Goal: Communication & Community: Answer question/provide support

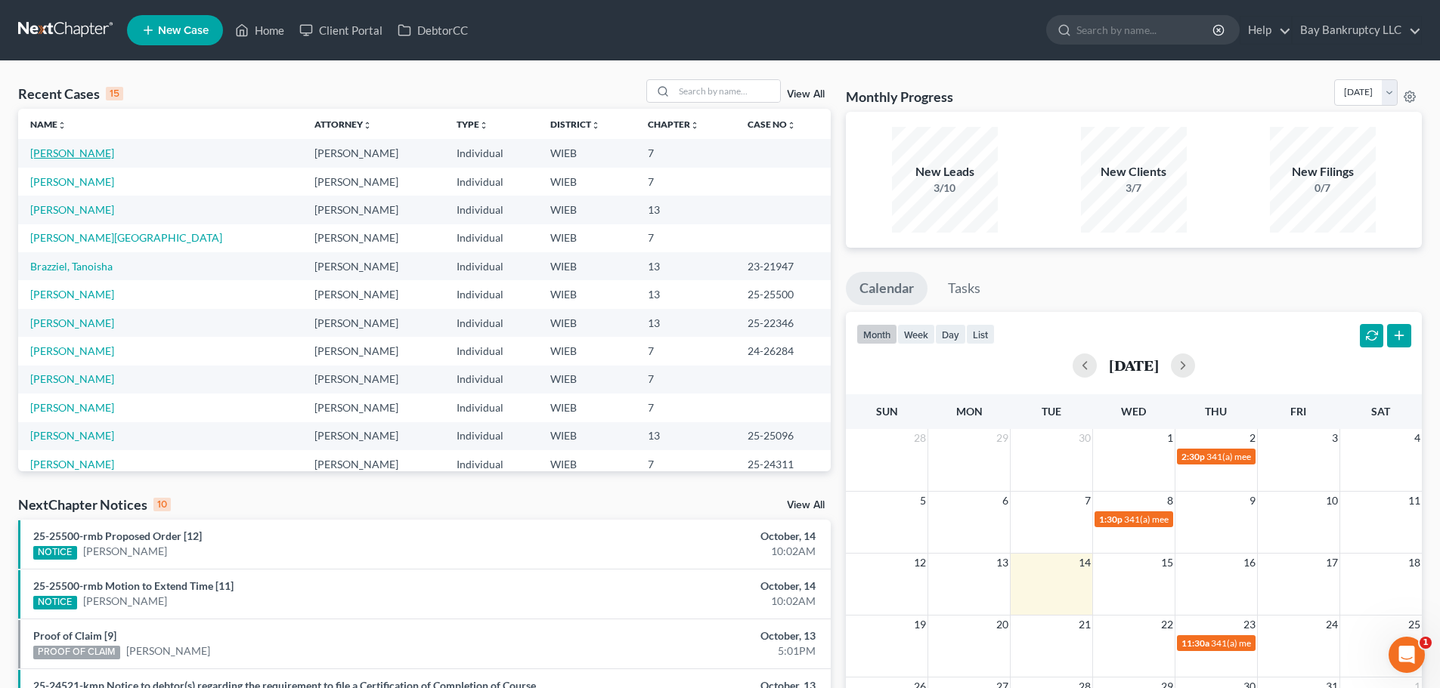
click at [107, 154] on link "[PERSON_NAME]" at bounding box center [72, 153] width 84 height 13
select select "3"
select select "6"
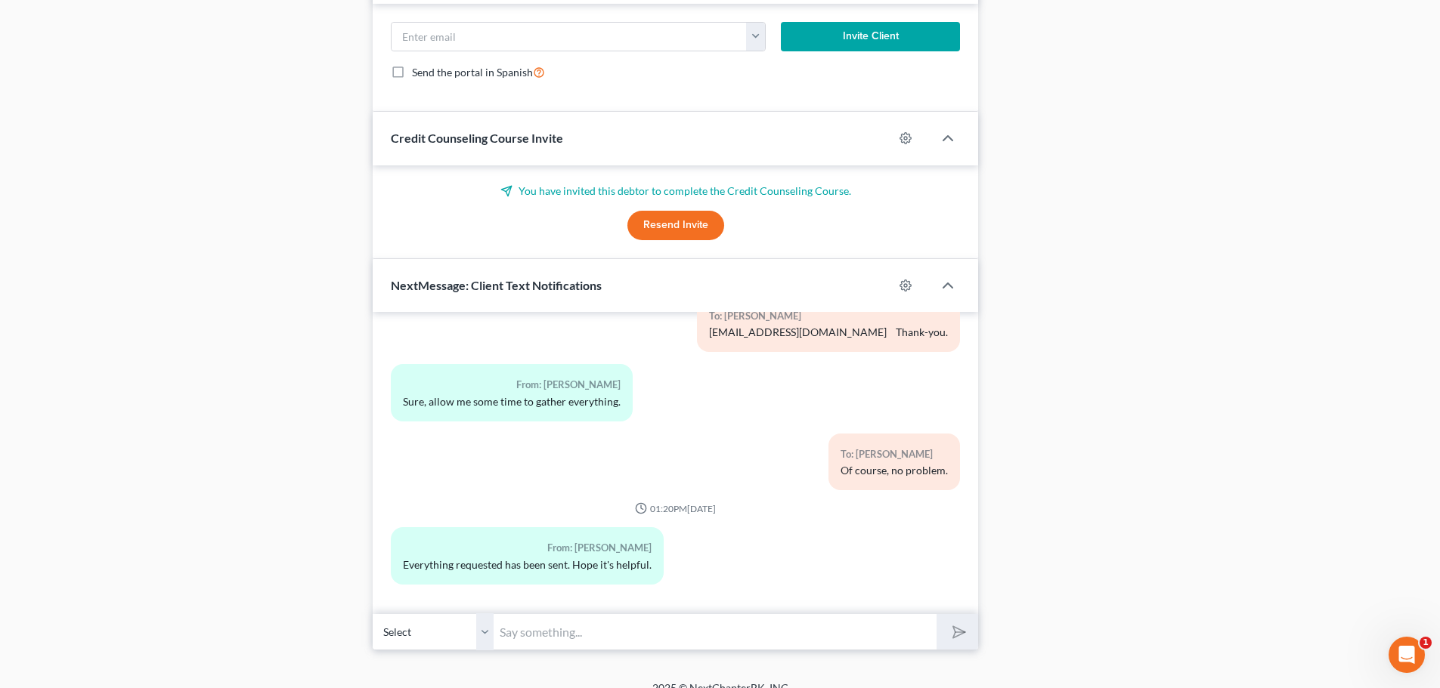
scroll to position [1513, 0]
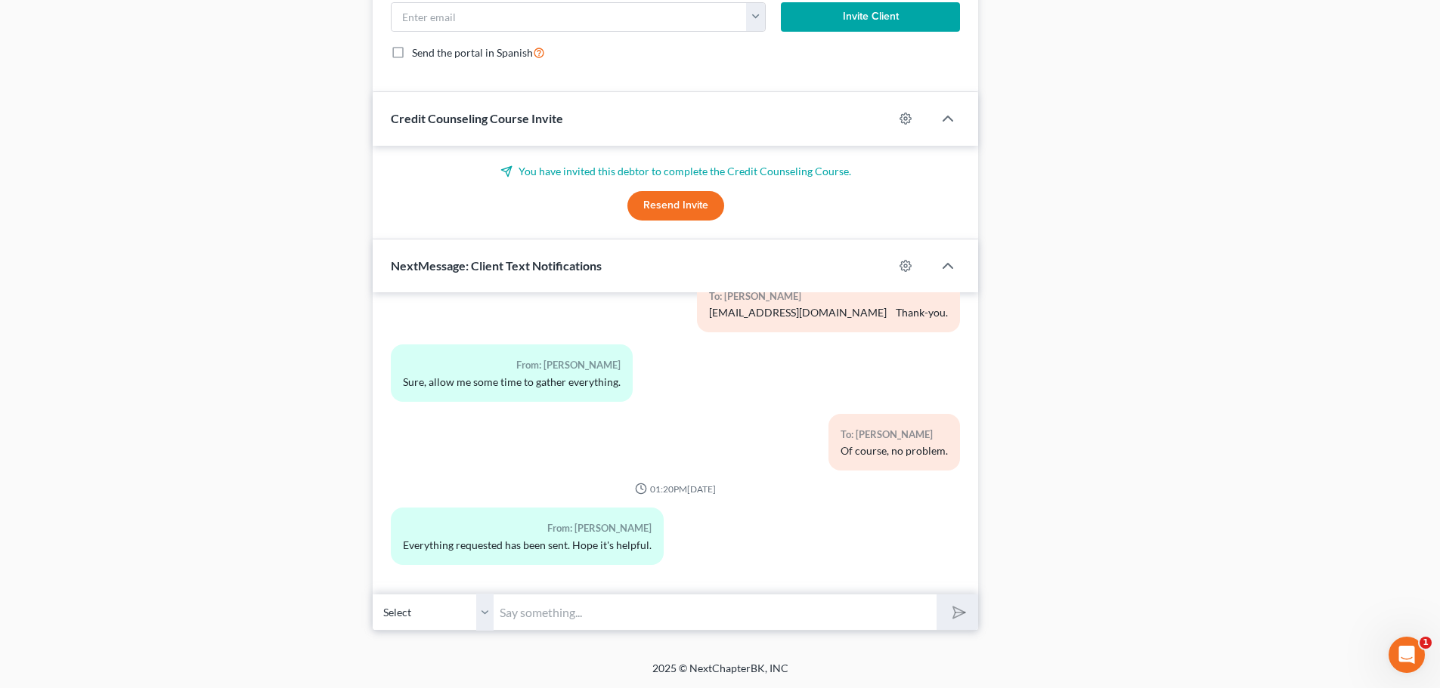
click at [679, 614] on input "text" at bounding box center [714, 612] width 443 height 37
type input "Thank-you!"
drag, startPoint x: 957, startPoint y: 617, endPoint x: 931, endPoint y: 687, distance: 74.4
click at [957, 617] on icon "submit" at bounding box center [955, 612] width 21 height 21
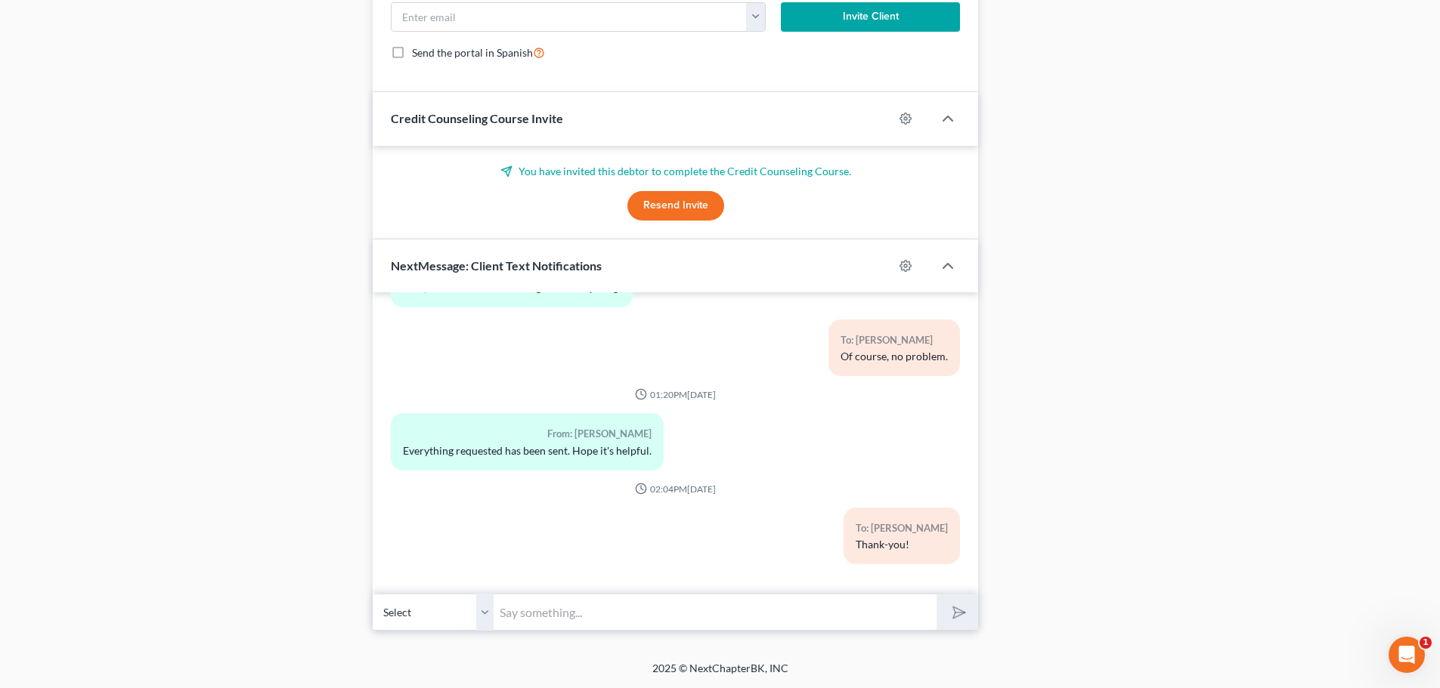
click at [682, 621] on input "text" at bounding box center [714, 612] width 443 height 37
click at [518, 620] on input "text" at bounding box center [714, 612] width 443 height 37
type input "Can you try the paychecks using a PDF? I cant open it."
click at [950, 609] on icon "submit" at bounding box center [955, 612] width 21 height 21
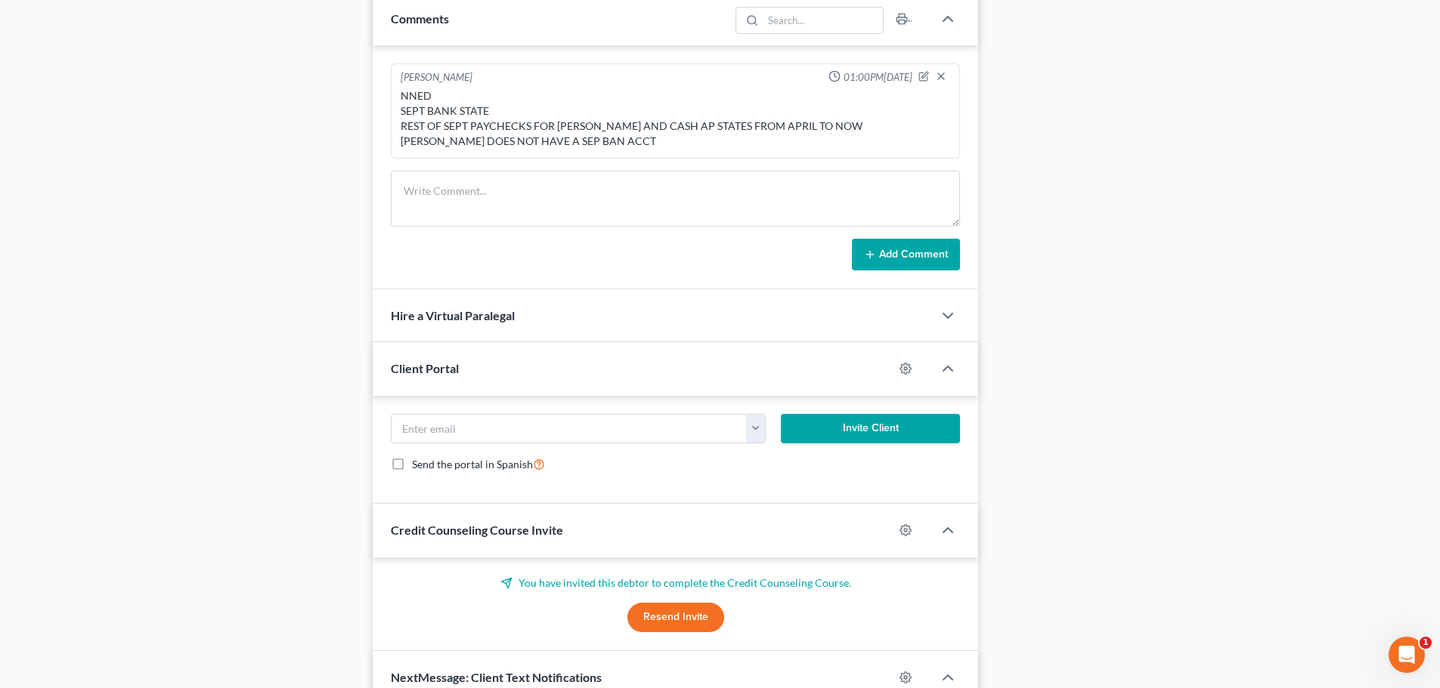
scroll to position [984, 0]
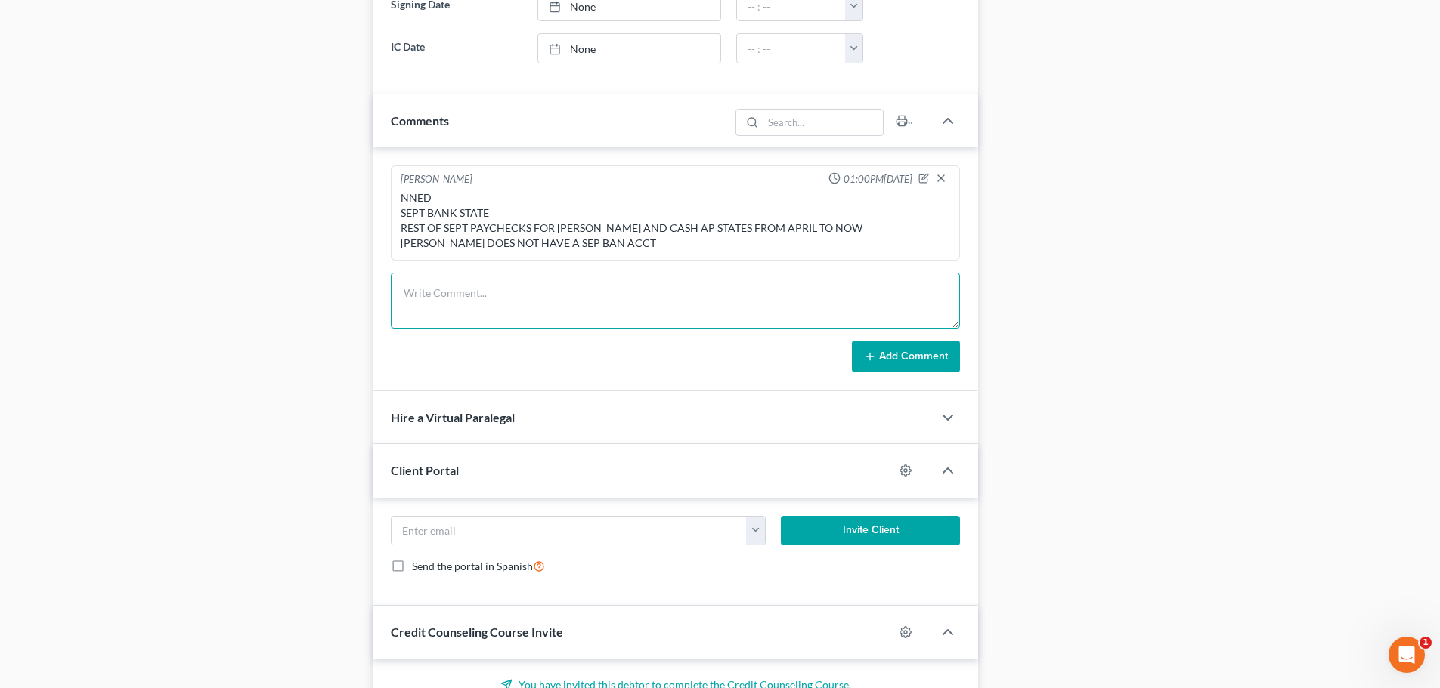
drag, startPoint x: 433, startPoint y: 321, endPoint x: 744, endPoint y: 208, distance: 330.6
click at [433, 321] on textarea at bounding box center [675, 301] width 569 height 56
click at [926, 177] on icon "button" at bounding box center [923, 178] width 11 height 11
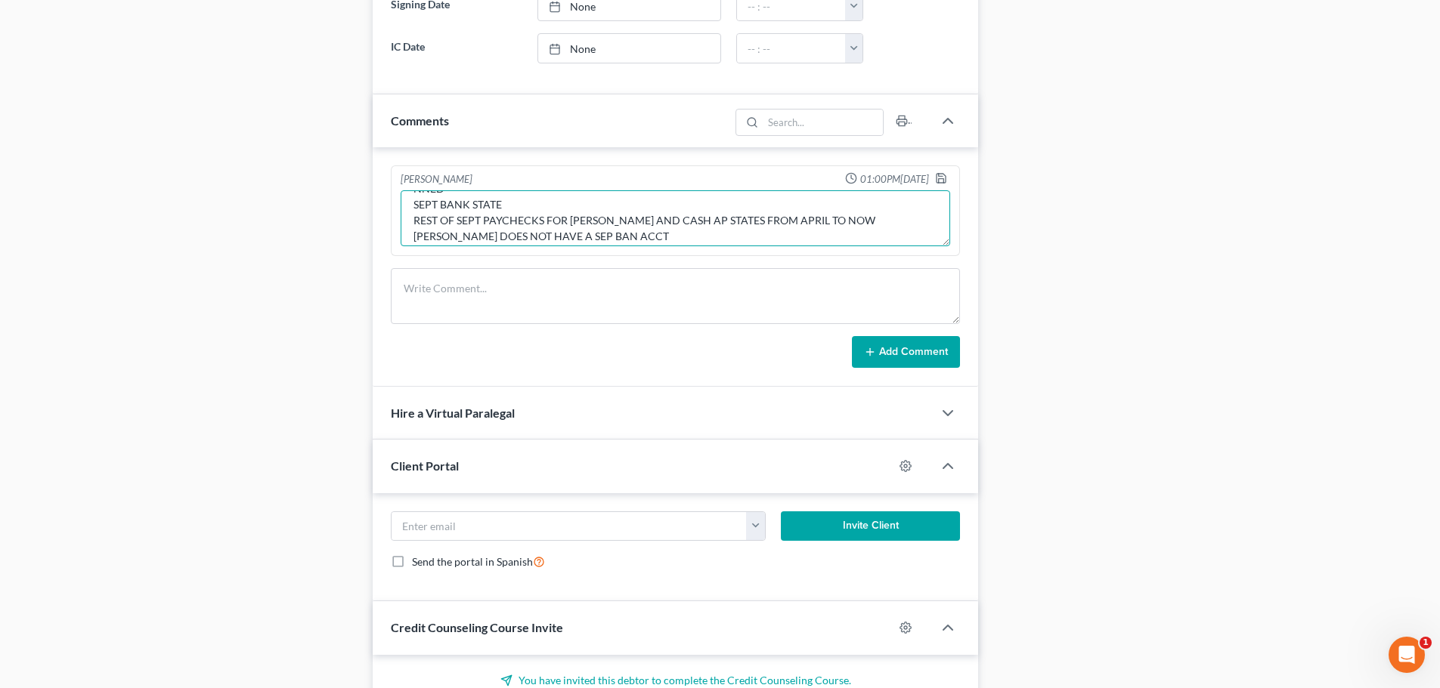
scroll to position [30, 0]
click at [705, 225] on textarea "NNED SEPT BANK STATE REST OF SEPT PAYCHECKS FOR [PERSON_NAME] AND CASH AP STATE…" at bounding box center [675, 218] width 549 height 56
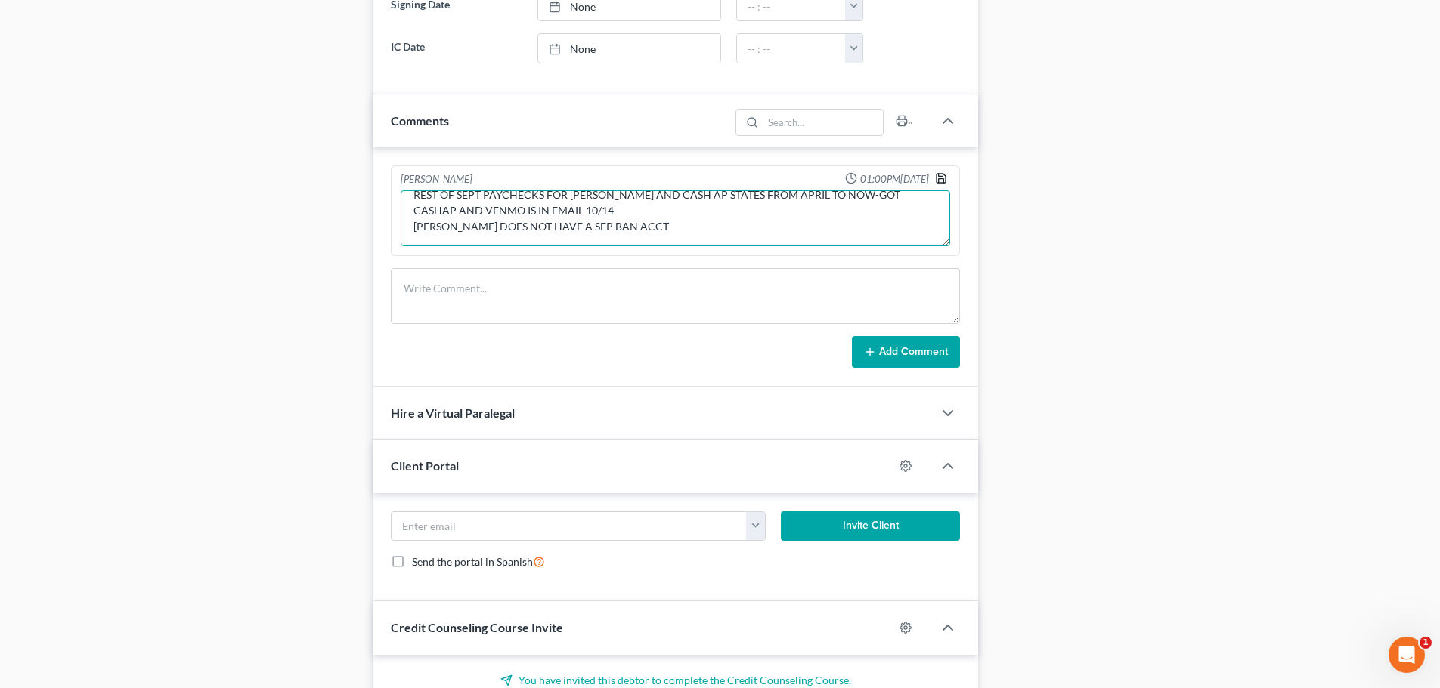
type textarea "NNED SEPT BANK STATE REST OF SEPT PAYCHECKS FOR [PERSON_NAME] AND CASH AP STATE…"
click at [939, 175] on icon "button" at bounding box center [941, 178] width 12 height 12
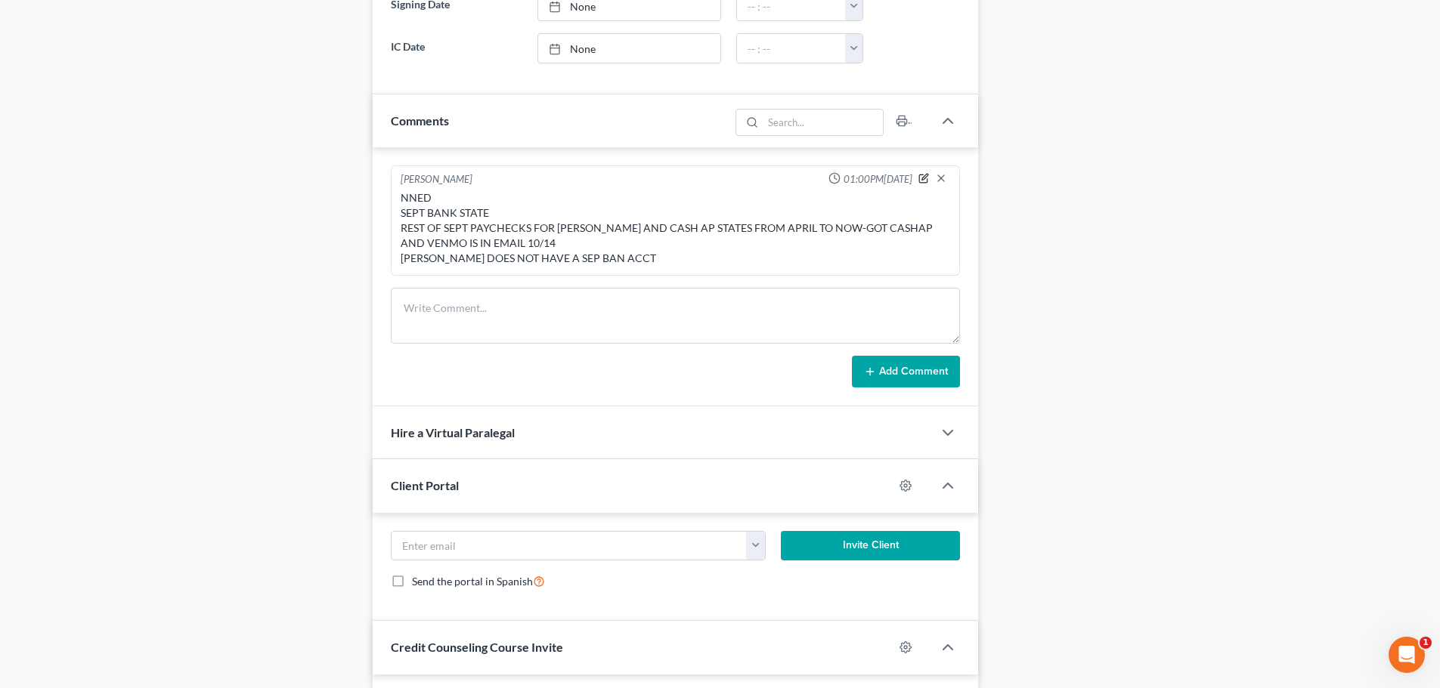
click at [921, 177] on icon "button" at bounding box center [923, 178] width 11 height 11
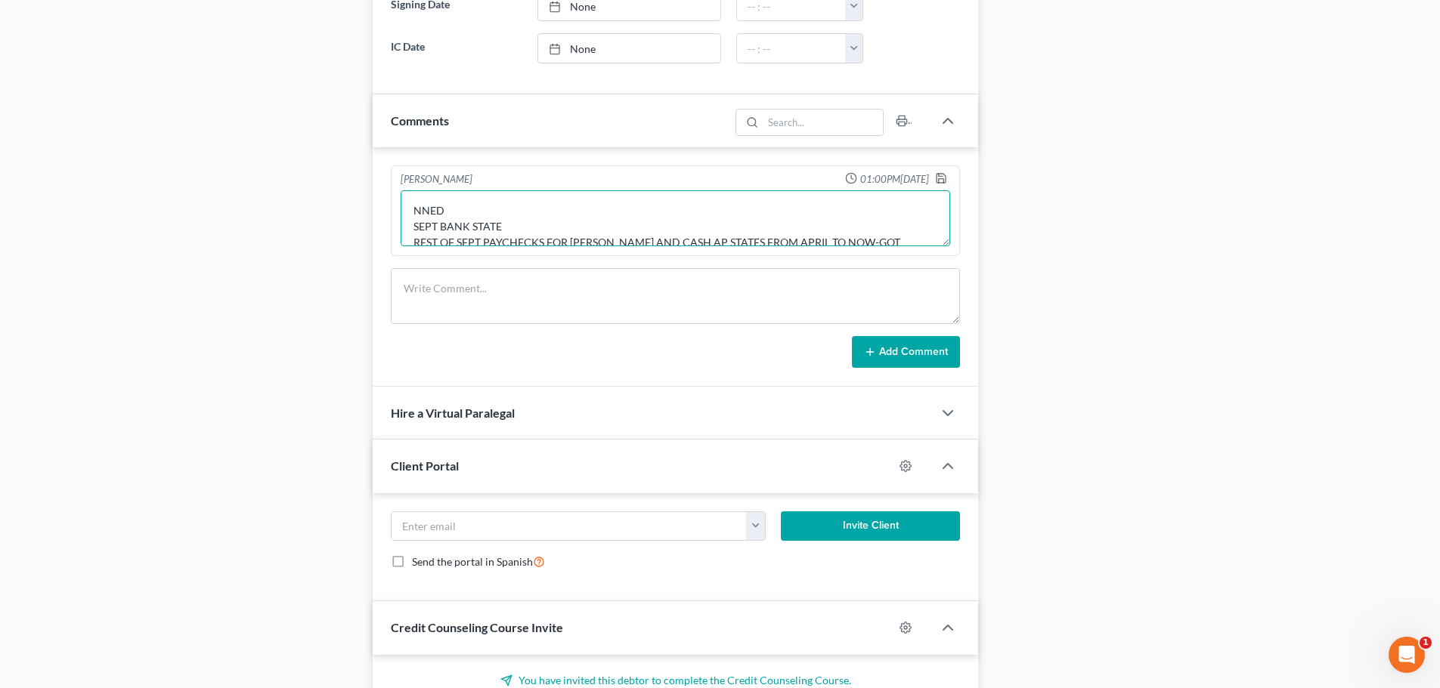
click at [540, 226] on textarea "NNED SEPT BANK STATE REST OF SEPT PAYCHECKS FOR [PERSON_NAME] AND CASH AP STATE…" at bounding box center [675, 218] width 549 height 56
type textarea "NNED SEPT BANK STATE-GOT REST OF SEPT PAYCHECKS FOR [PERSON_NAME] AND CASH AP S…"
click at [943, 175] on icon "button" at bounding box center [941, 178] width 12 height 12
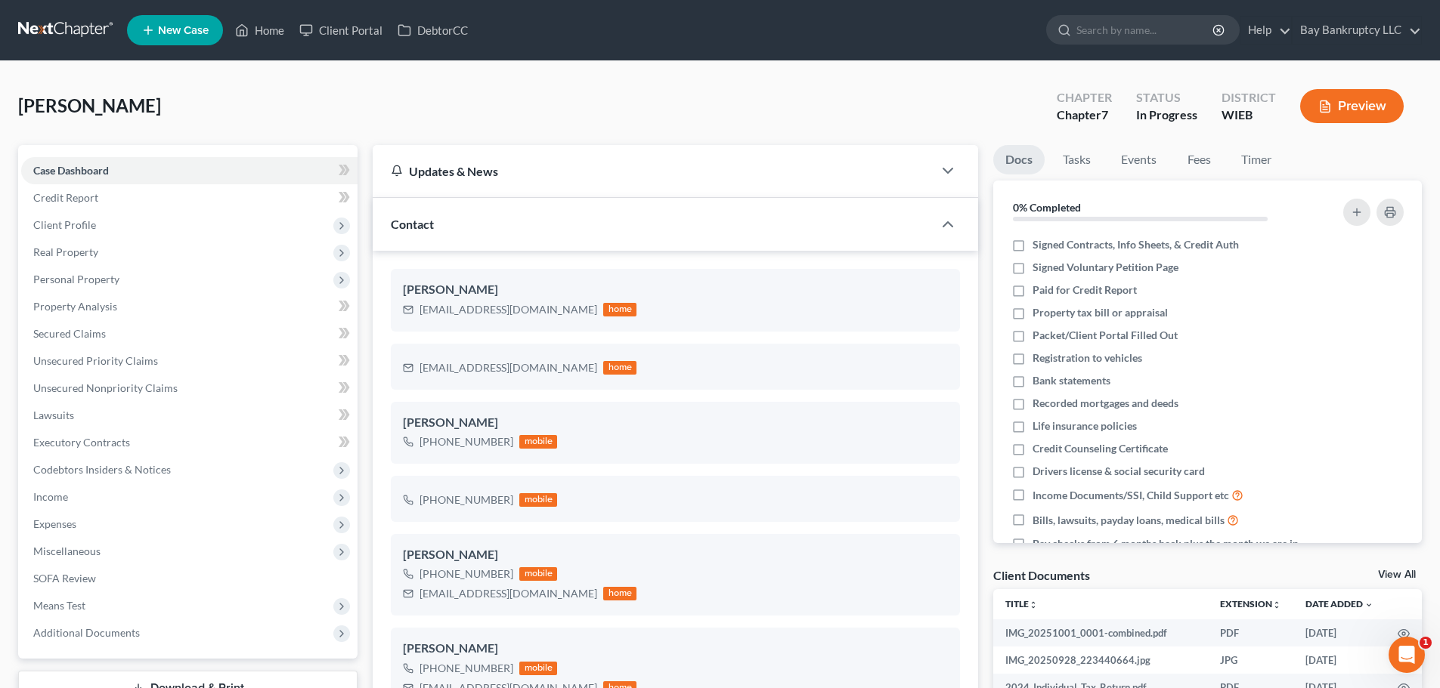
scroll to position [2285, 0]
